Goal: Navigation & Orientation: Find specific page/section

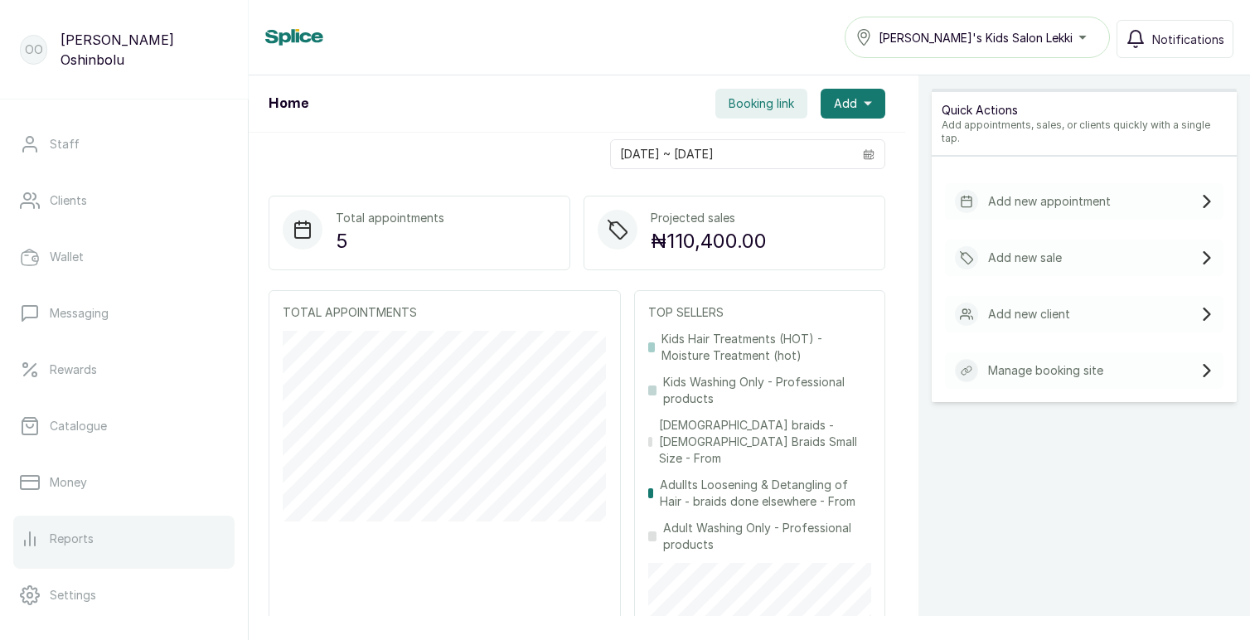
scroll to position [162, 0]
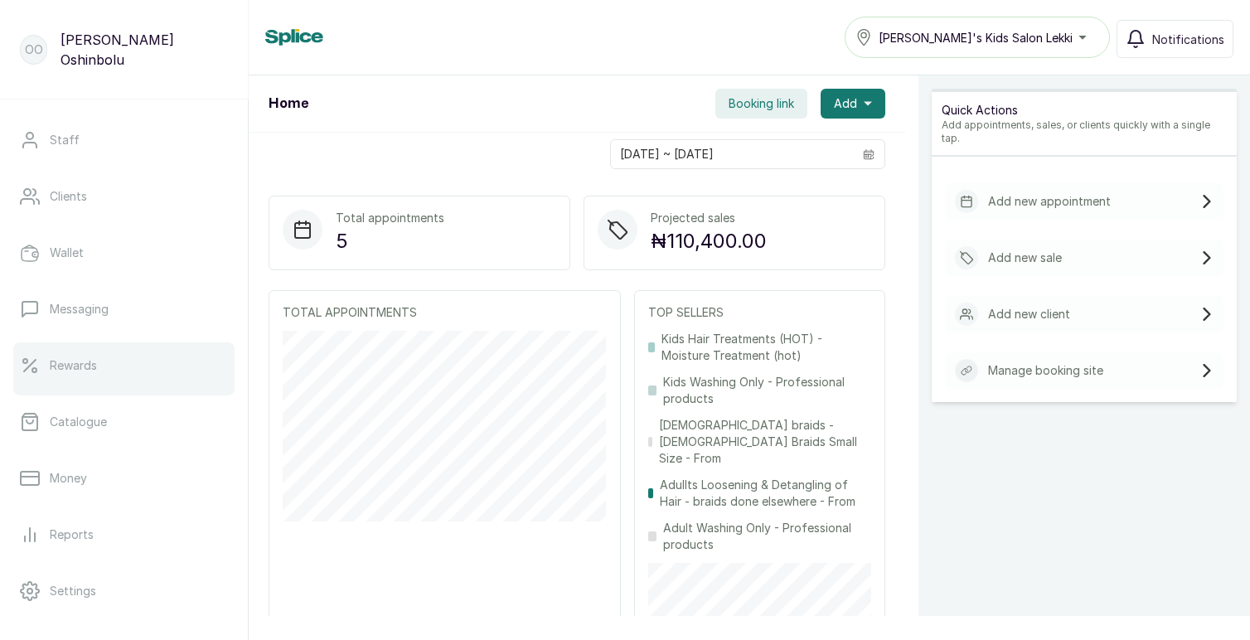
click at [74, 367] on p "Rewards" at bounding box center [73, 365] width 47 height 17
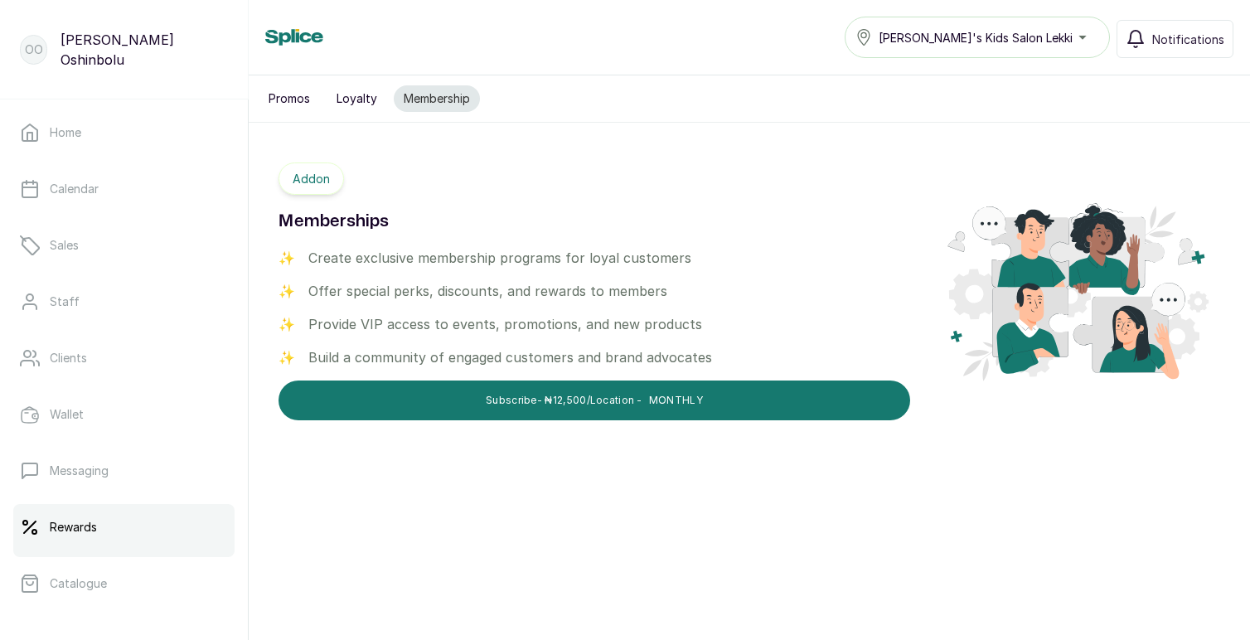
click at [357, 100] on button "Loyalty" at bounding box center [357, 98] width 61 height 27
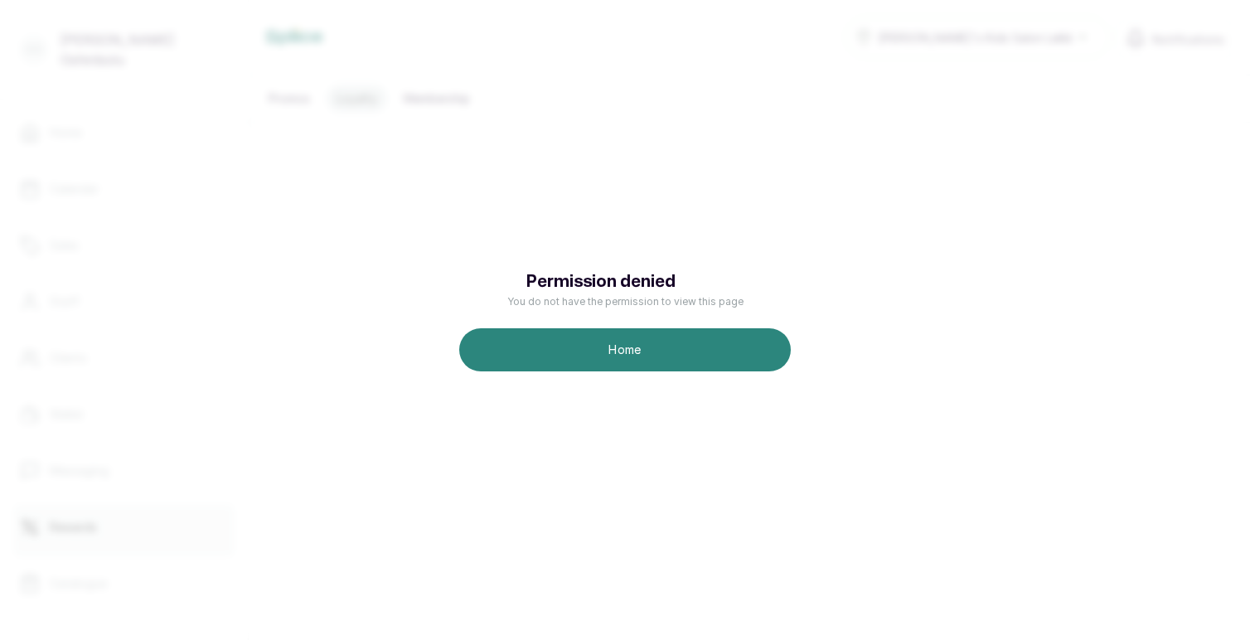
click at [606, 346] on button "Home" at bounding box center [625, 349] width 332 height 43
